Goal: Navigation & Orientation: Find specific page/section

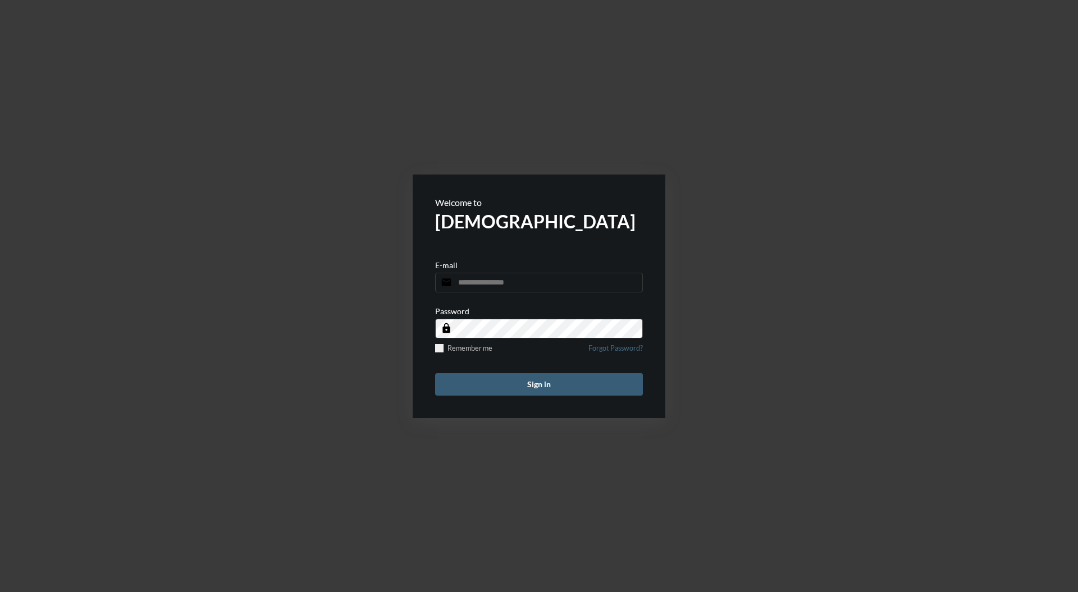
type input "**********"
click at [541, 373] on button "Sign in" at bounding box center [539, 384] width 208 height 22
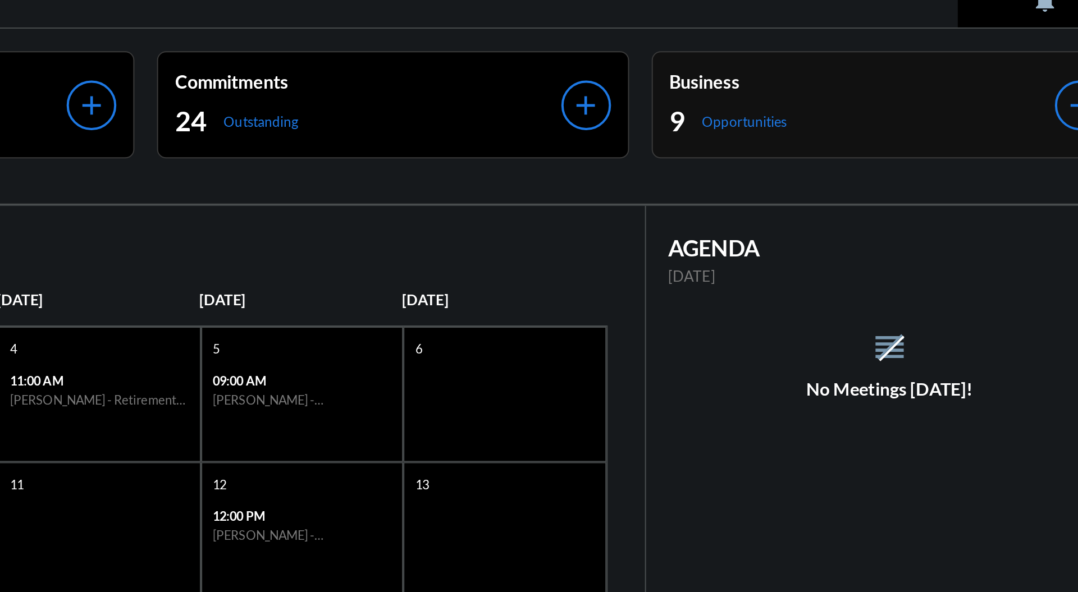
click at [959, 53] on p "Business" at bounding box center [937, 54] width 192 height 11
